Goal: Task Accomplishment & Management: Manage account settings

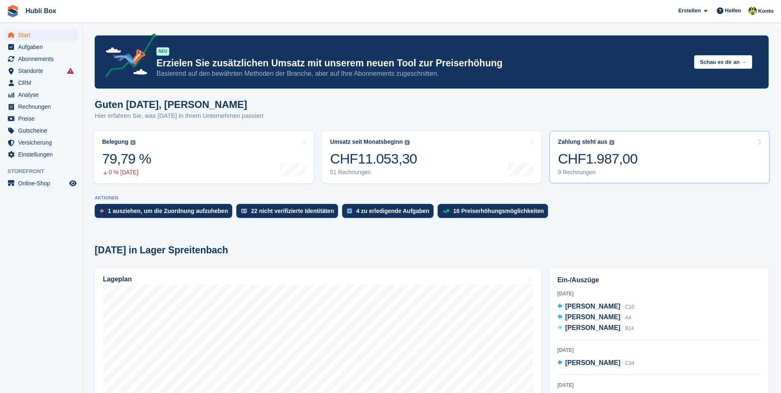
click at [608, 164] on div "CHF1.987,00" at bounding box center [597, 158] width 79 height 17
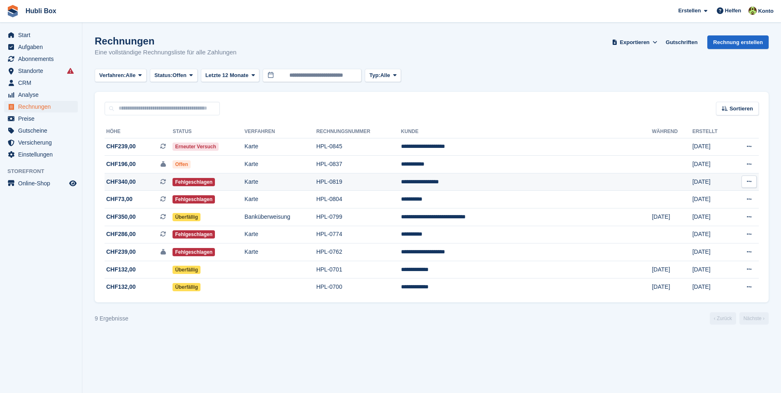
click at [560, 181] on td "**********" at bounding box center [526, 182] width 251 height 18
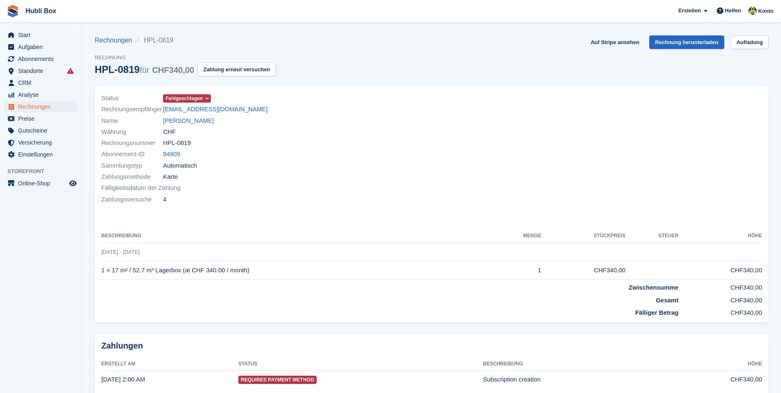
click at [192, 99] on span "Fehlgeschlagen" at bounding box center [183, 98] width 37 height 7
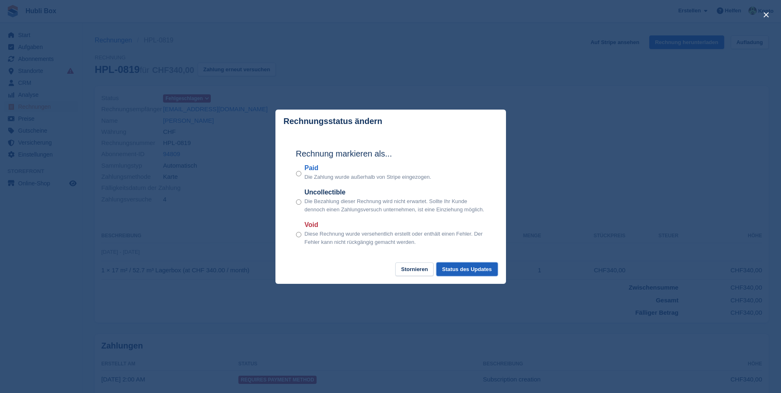
click at [463, 274] on button "Status des Updates" at bounding box center [466, 269] width 61 height 14
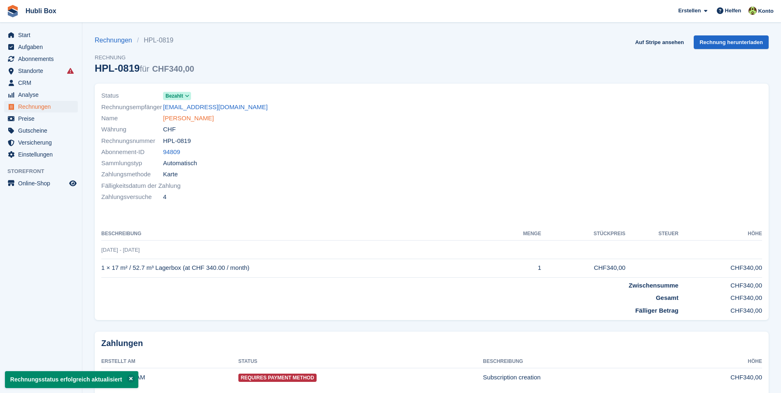
click at [172, 117] on link "Casandra Rodriguez" at bounding box center [188, 118] width 51 height 9
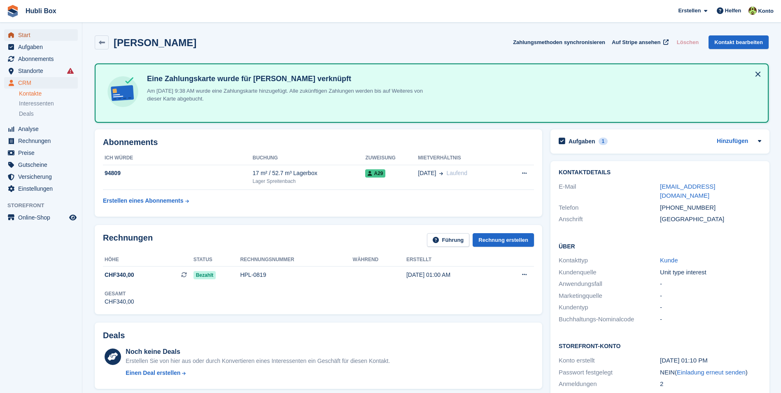
click at [35, 40] on span "Start" at bounding box center [42, 35] width 49 height 12
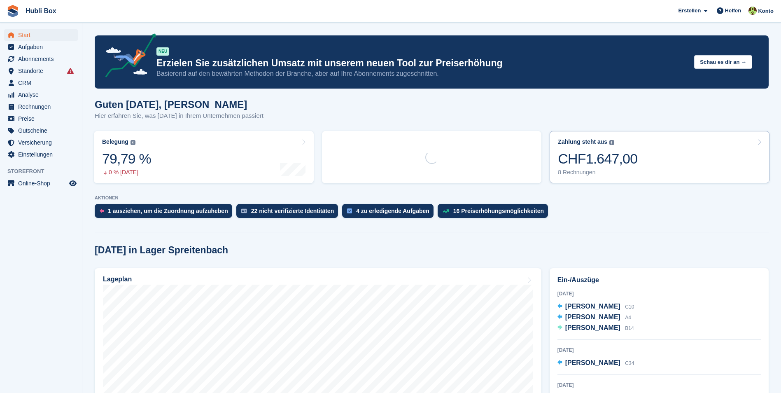
click at [618, 164] on div "CHF1.647,00" at bounding box center [597, 158] width 79 height 17
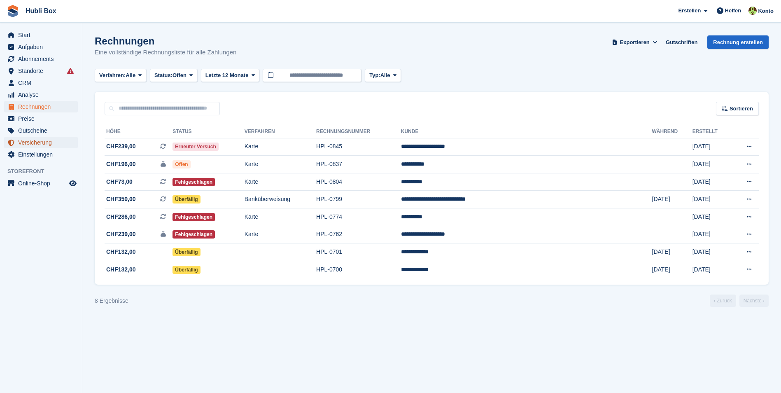
click at [47, 140] on span "Versicherung" at bounding box center [42, 143] width 49 height 12
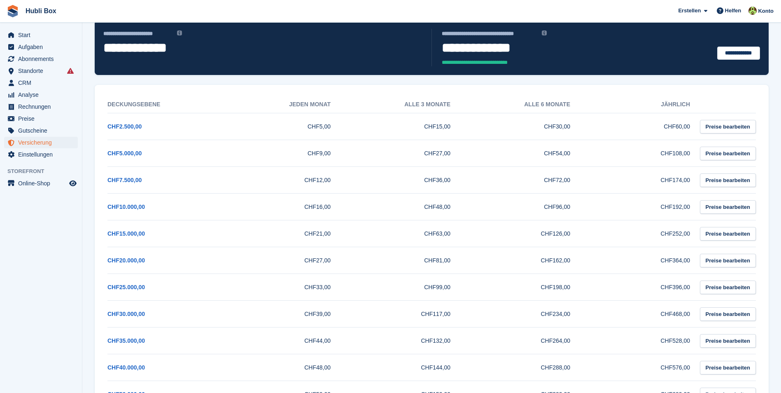
scroll to position [82, 0]
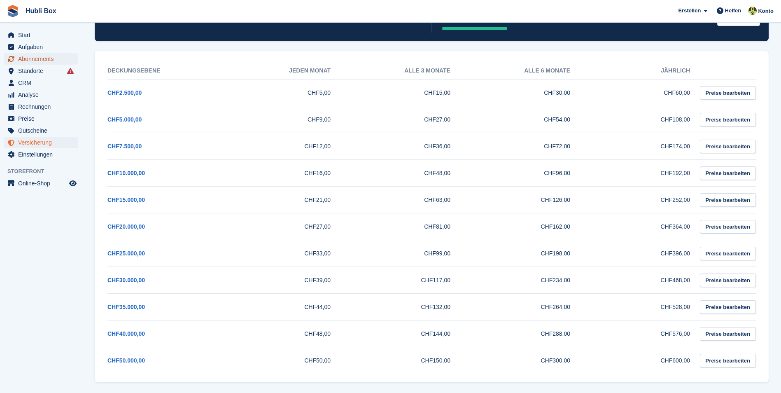
click at [34, 62] on span "Abonnements" at bounding box center [42, 59] width 49 height 12
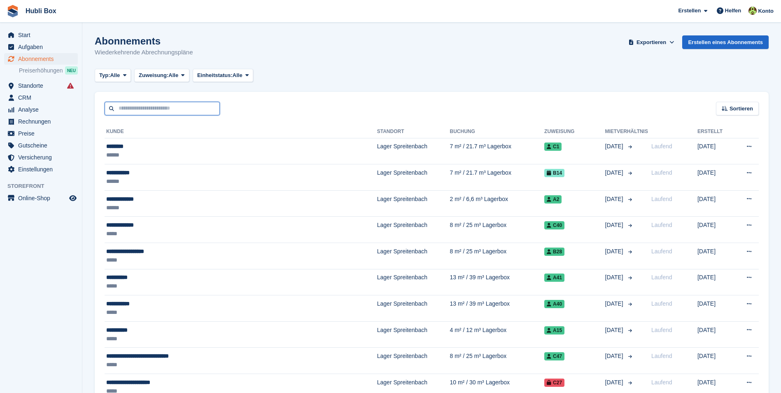
click at [139, 112] on input "text" at bounding box center [162, 109] width 115 height 14
type input "***"
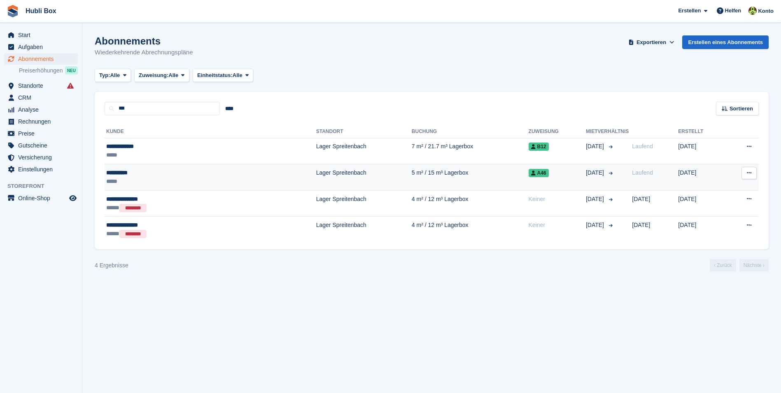
click at [126, 170] on div "**********" at bounding box center [160, 172] width 109 height 9
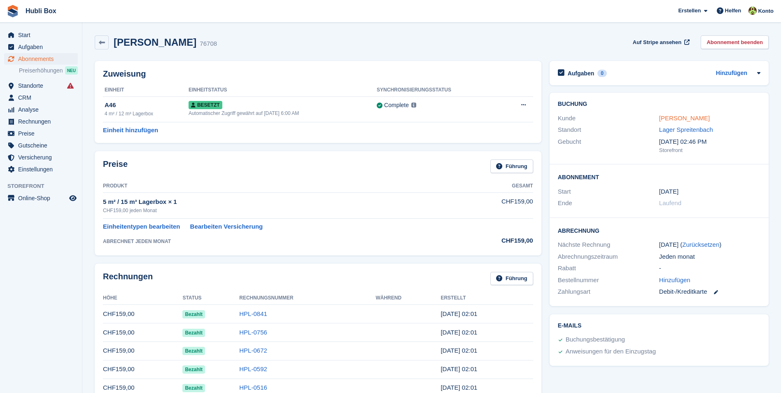
click at [670, 119] on link "Leo Schwab" at bounding box center [684, 117] width 51 height 7
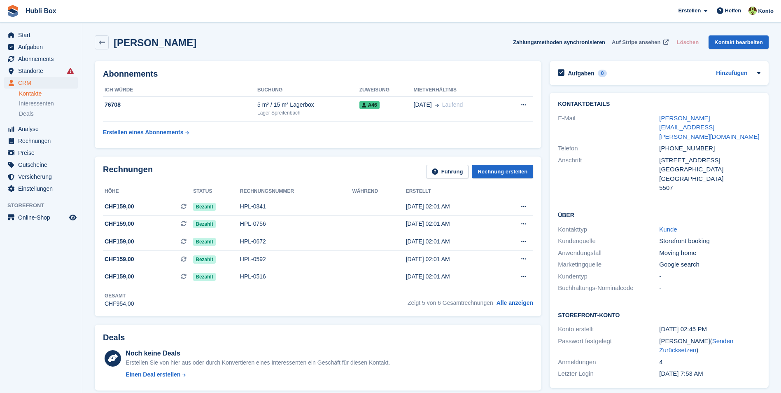
click at [640, 41] on span "Auf Stripe ansehen" at bounding box center [636, 42] width 49 height 8
click at [37, 46] on span "Aufgaben" at bounding box center [42, 47] width 49 height 12
